Goal: Find specific page/section: Find specific page/section

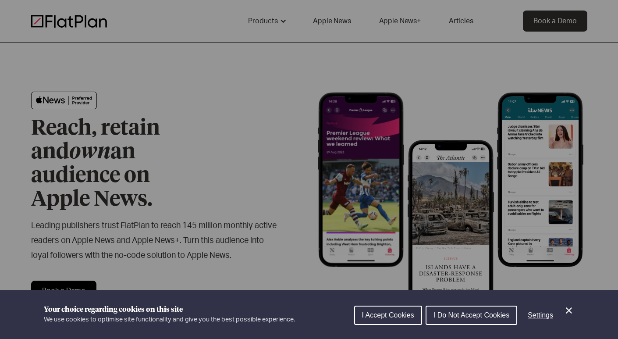
click at [444, 316] on span "I Do Not Accept Cookies" at bounding box center [471, 314] width 76 height 7
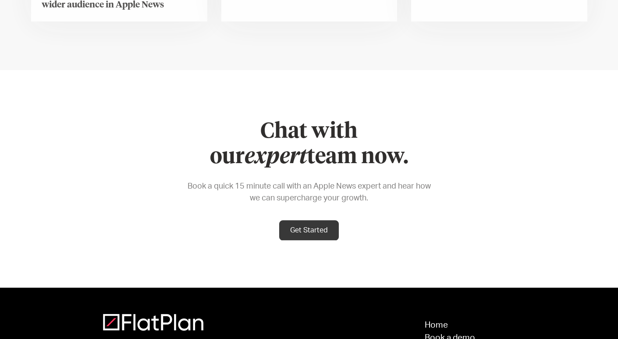
scroll to position [3577, 0]
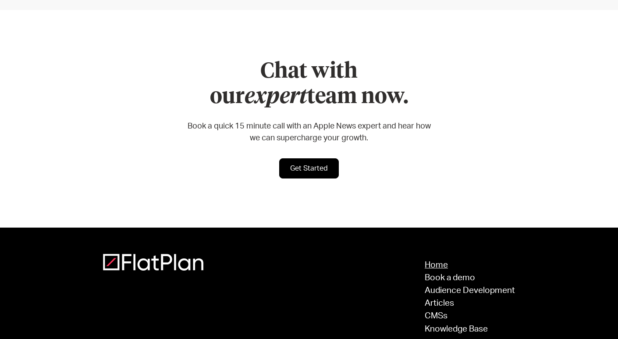
click at [438, 261] on link "Home" at bounding box center [470, 265] width 90 height 8
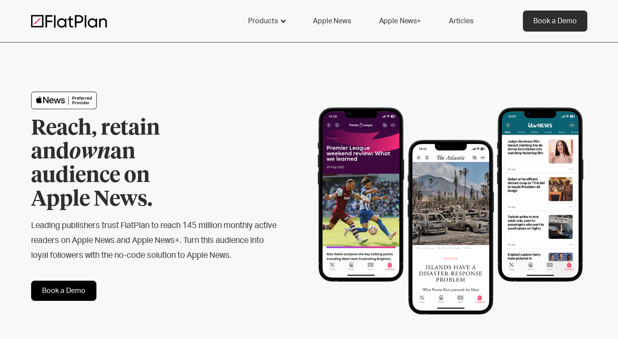
click at [271, 24] on div "Products" at bounding box center [263, 21] width 30 height 11
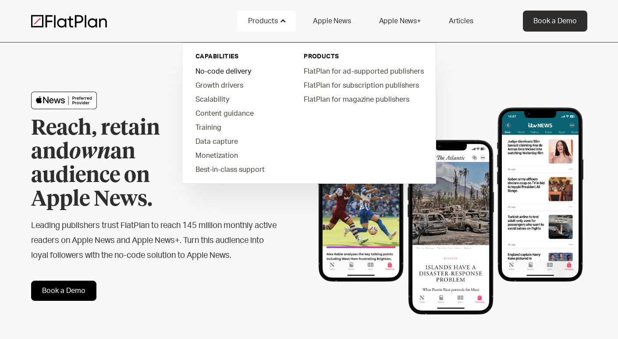
click at [225, 71] on link "No-code delivery" at bounding box center [237, 71] width 99 height 14
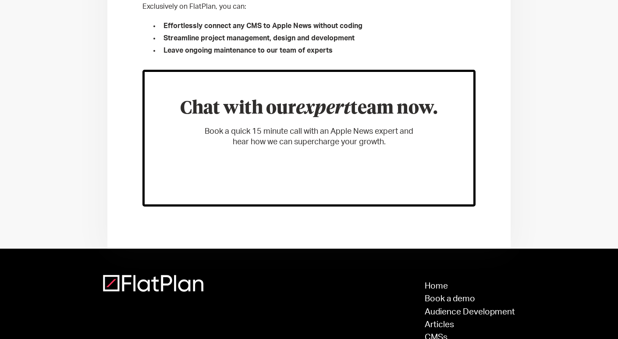
scroll to position [556, 0]
